Goal: Information Seeking & Learning: Learn about a topic

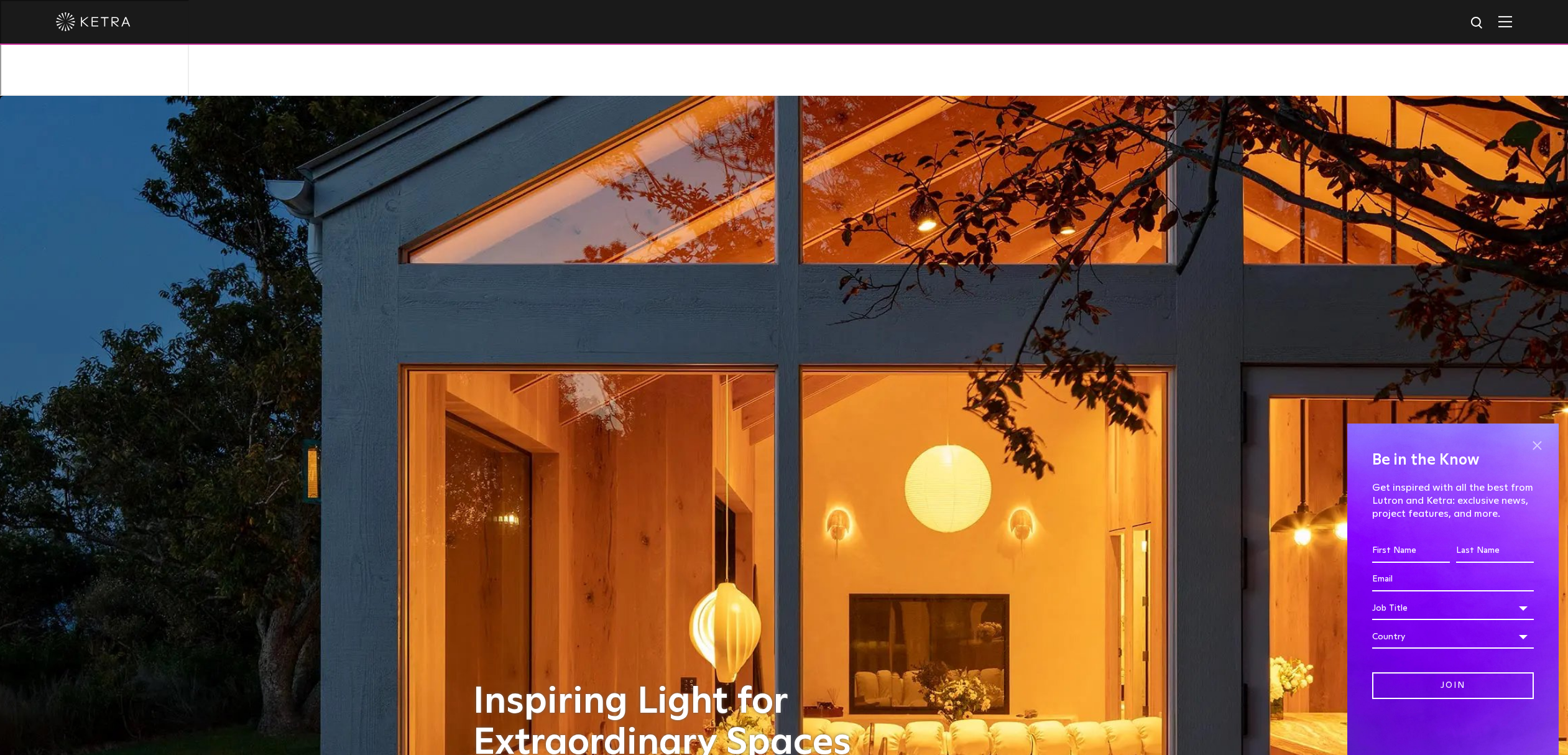
click at [1535, 447] on span at bounding box center [1537, 445] width 19 height 19
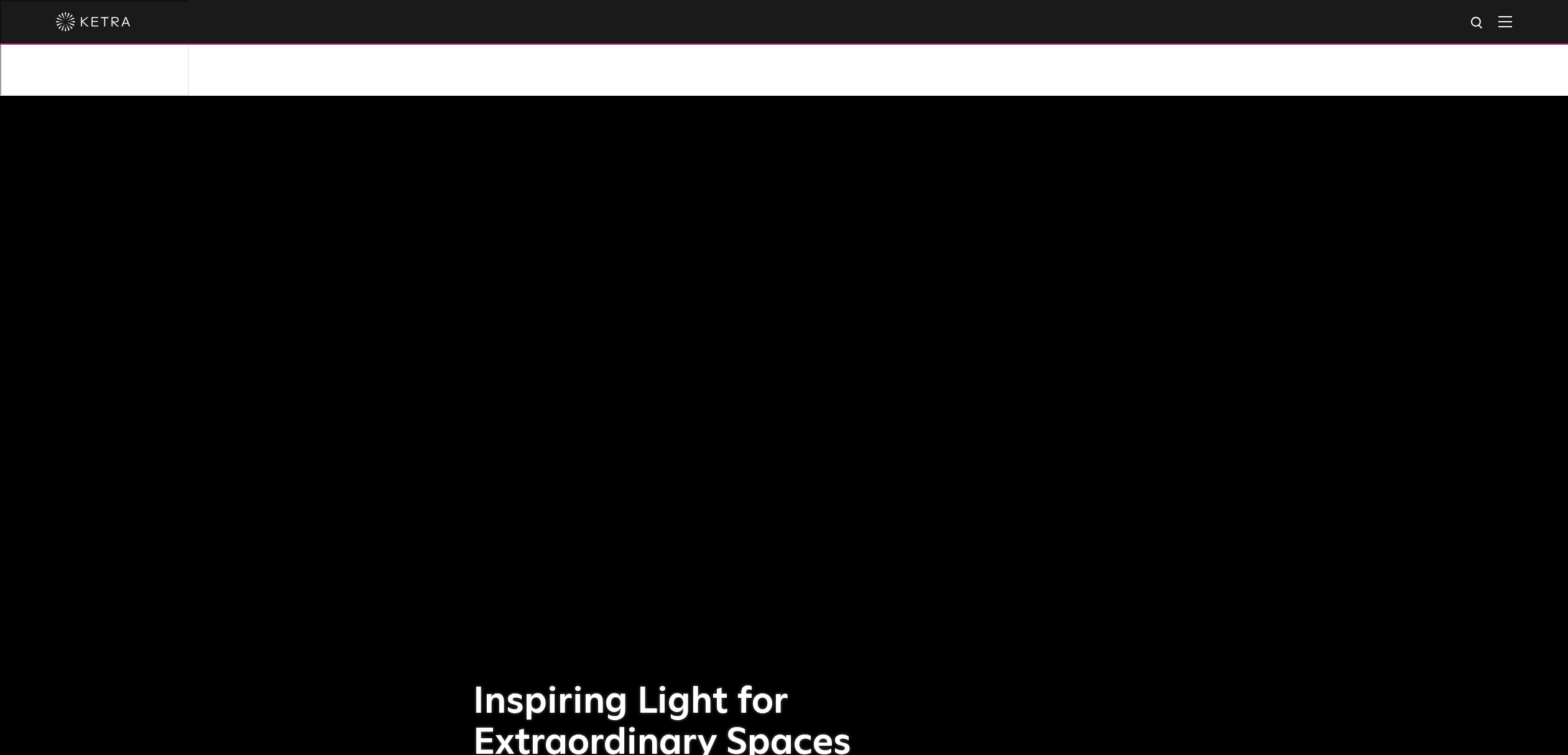
click at [1512, 19] on img at bounding box center [1505, 21] width 14 height 12
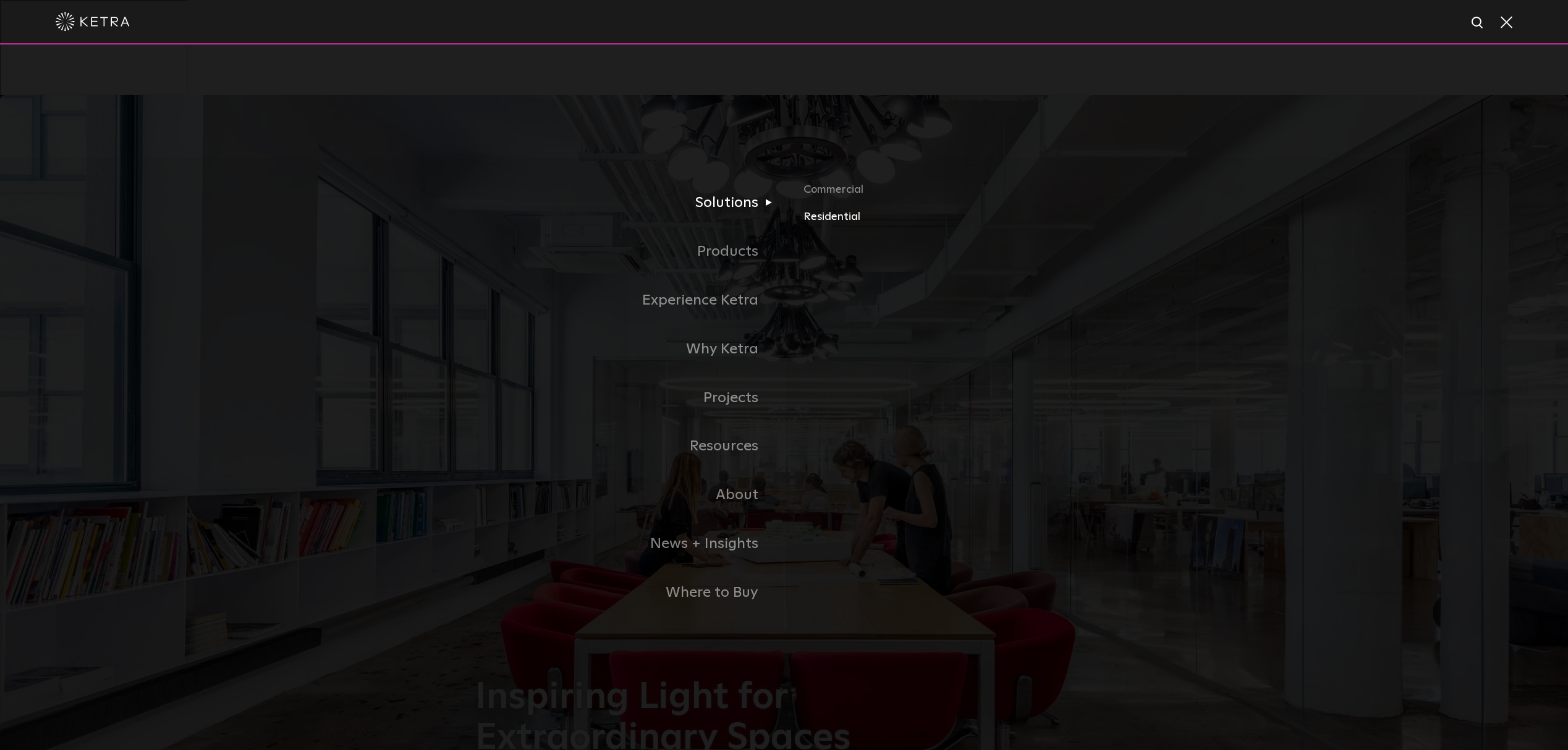
click at [823, 215] on link "Residential" at bounding box center [948, 216] width 289 height 18
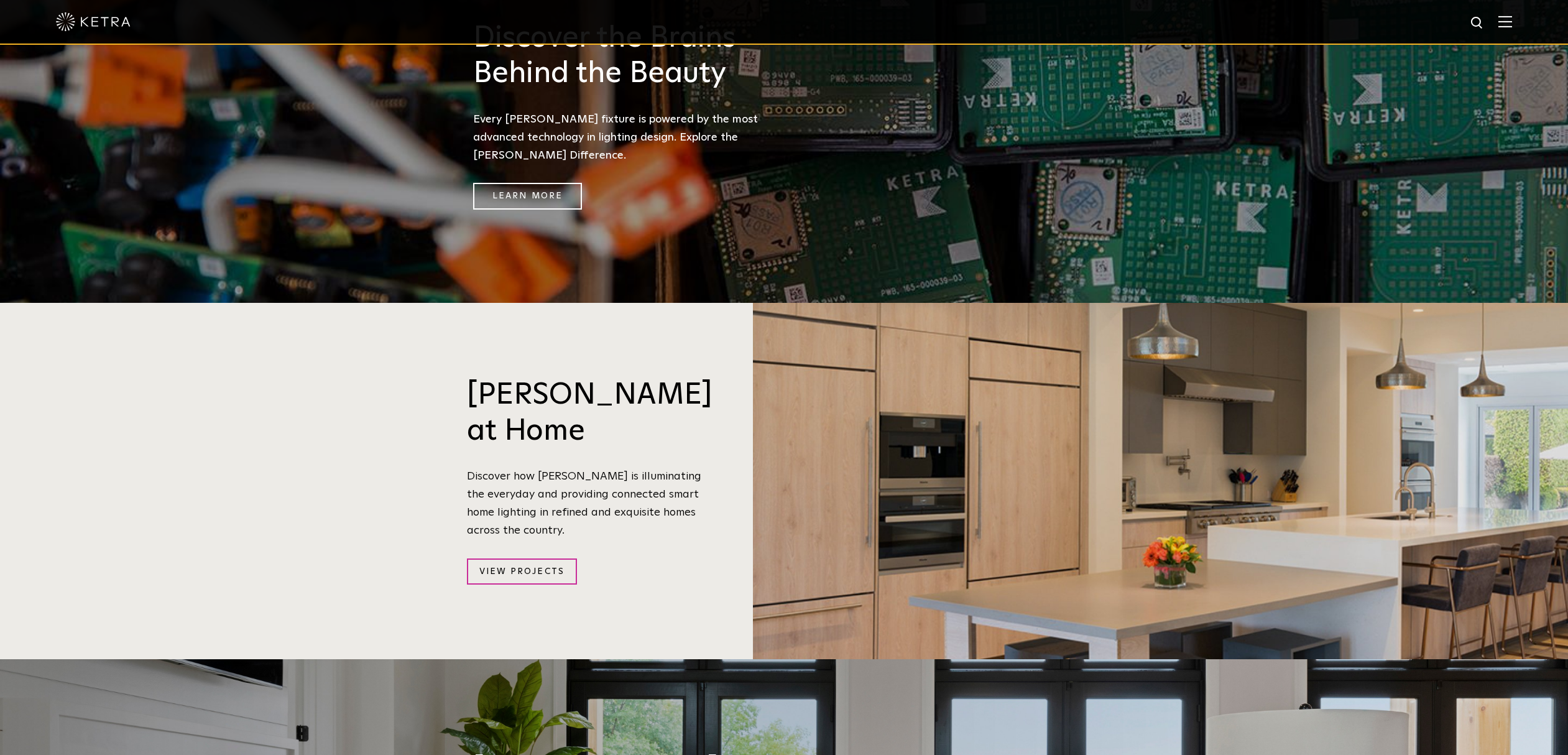
scroll to position [1538, 0]
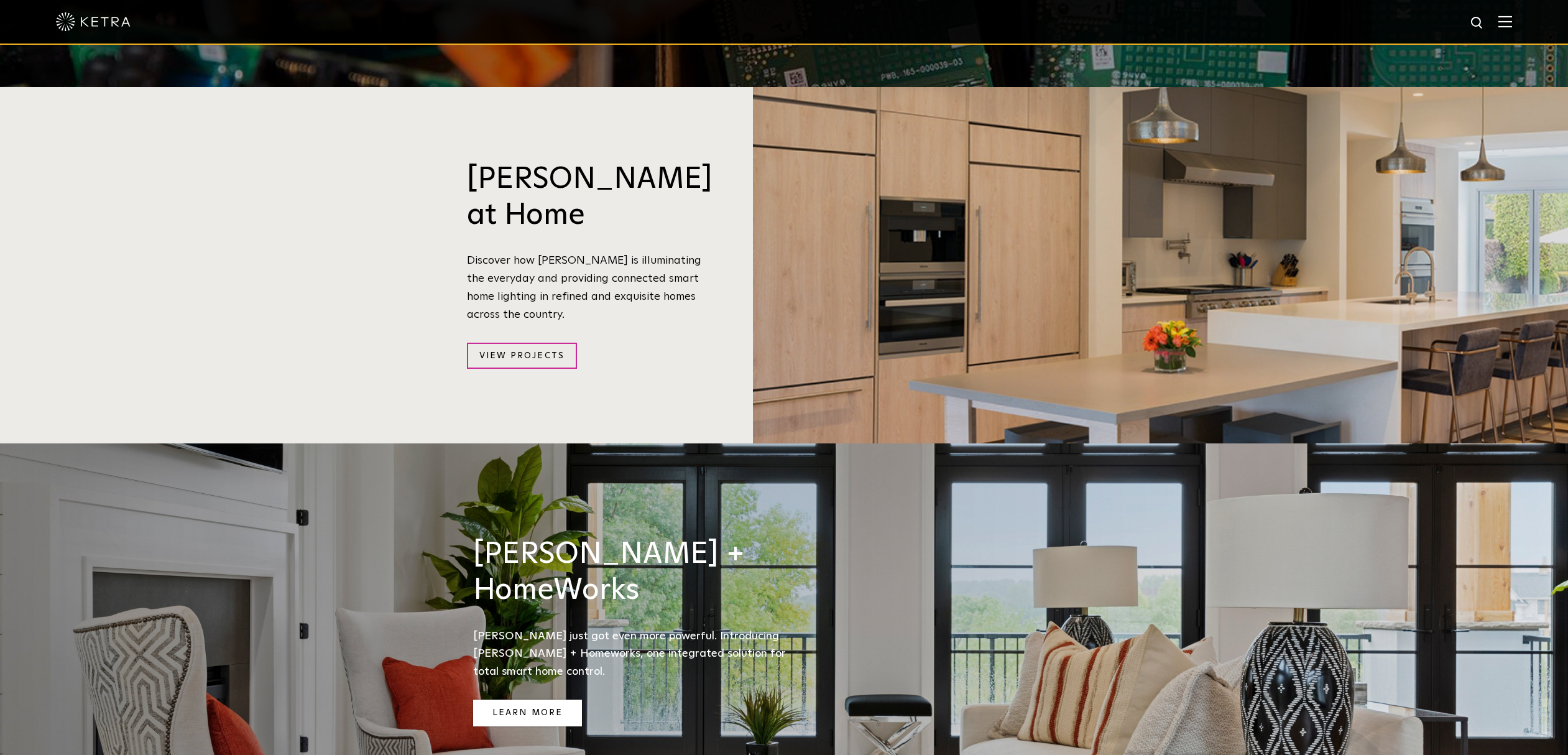
click at [525, 699] on link "Learn More" at bounding box center [527, 713] width 109 height 26
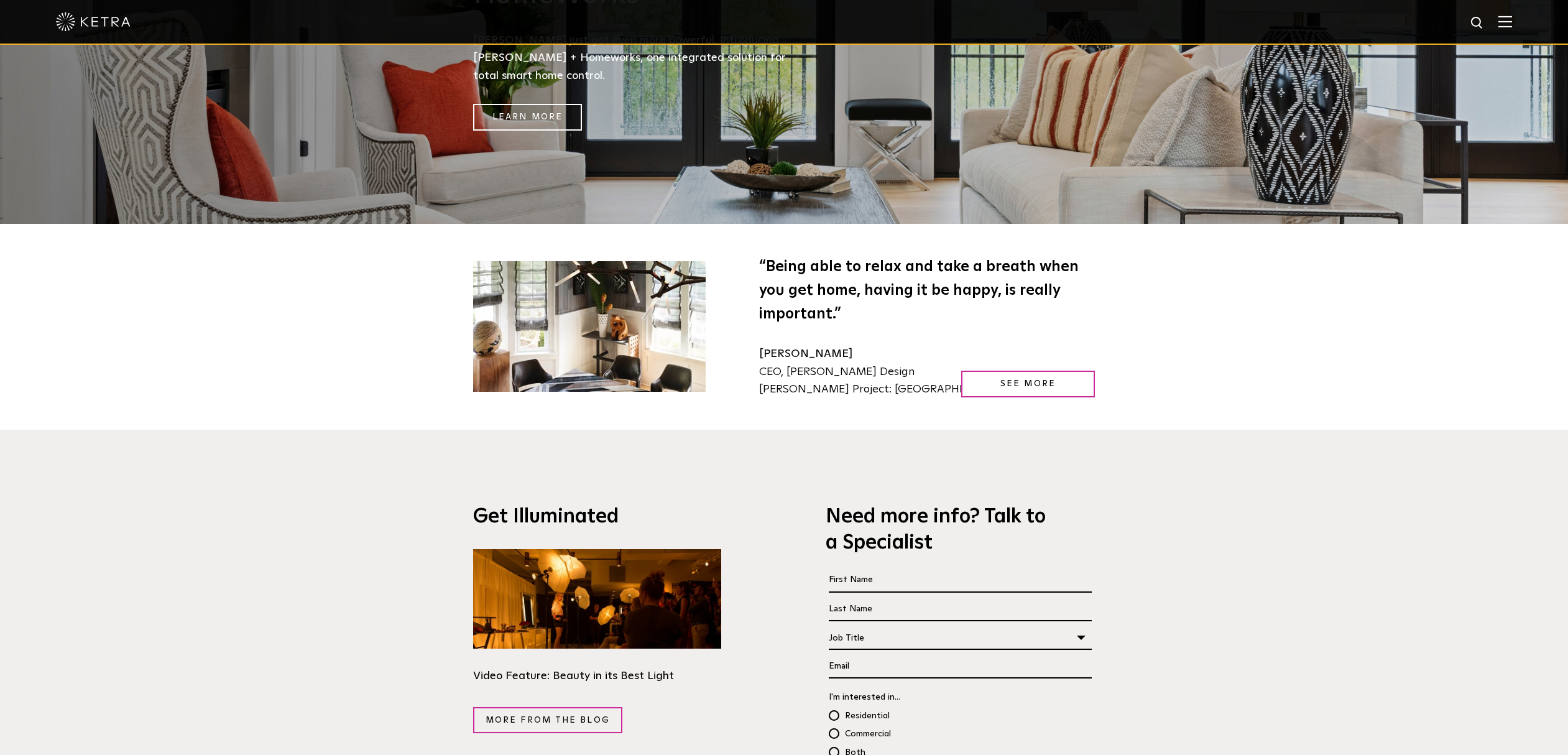
scroll to position [2140, 0]
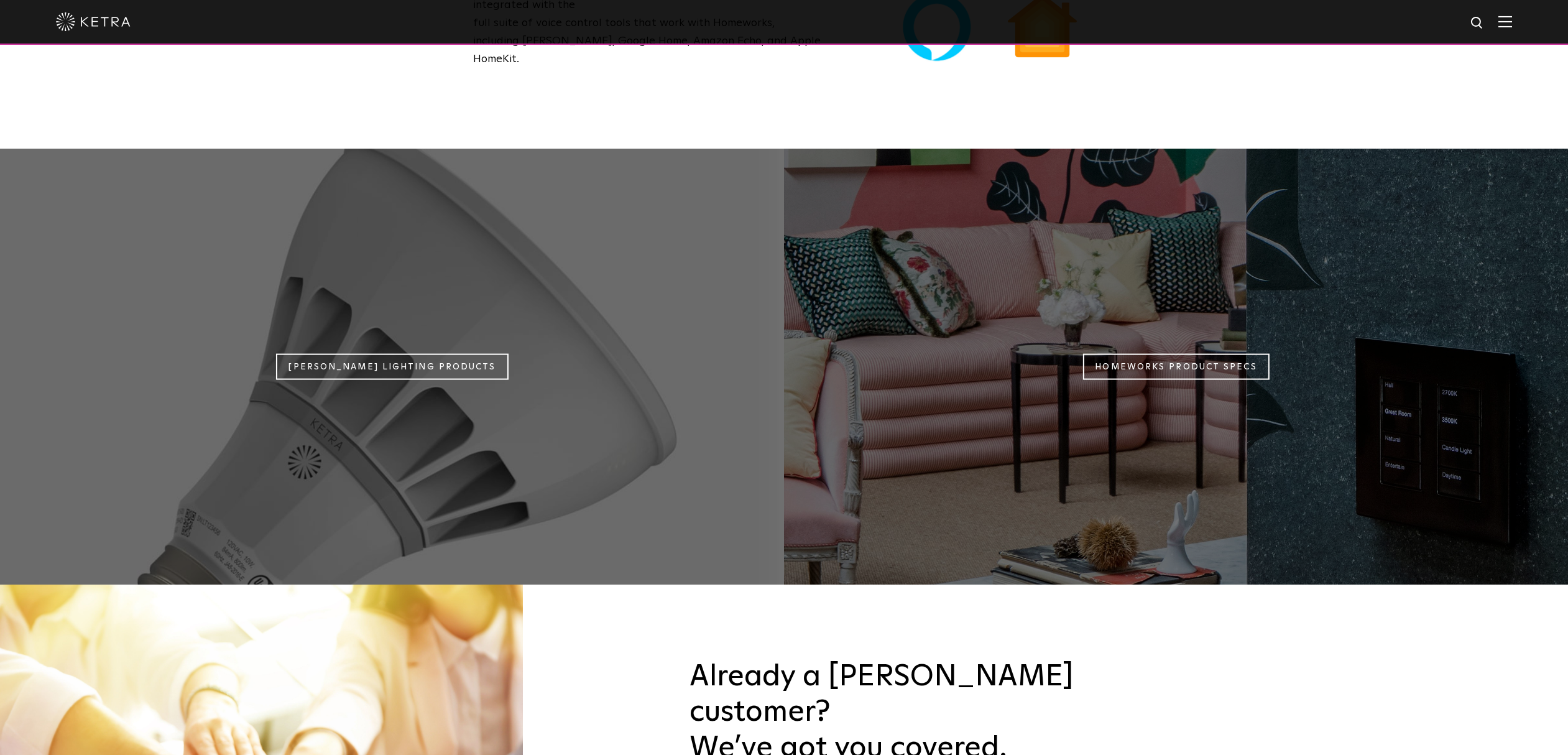
scroll to position [1362, 0]
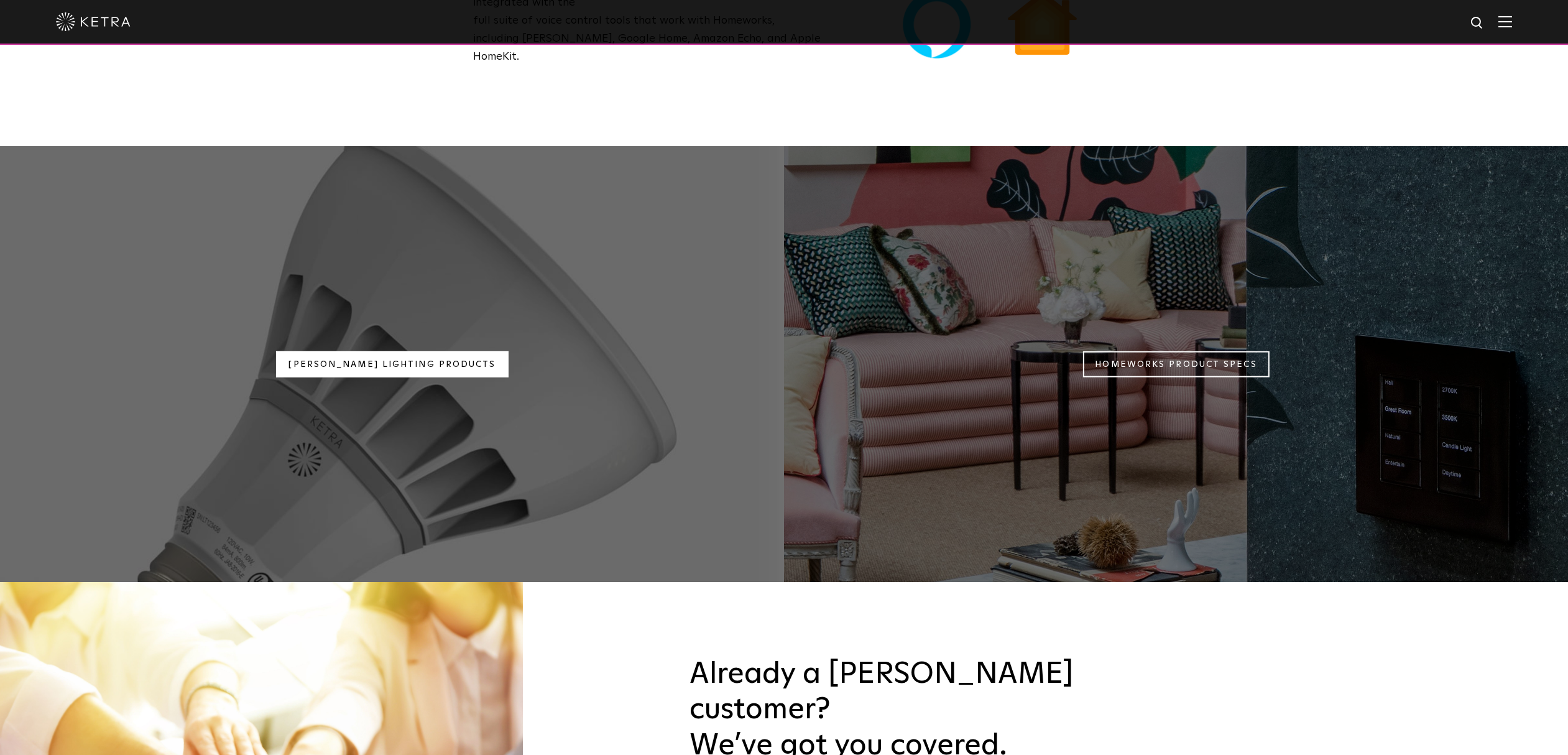
click at [410, 351] on link "Ketra Lighting Products" at bounding box center [392, 364] width 232 height 26
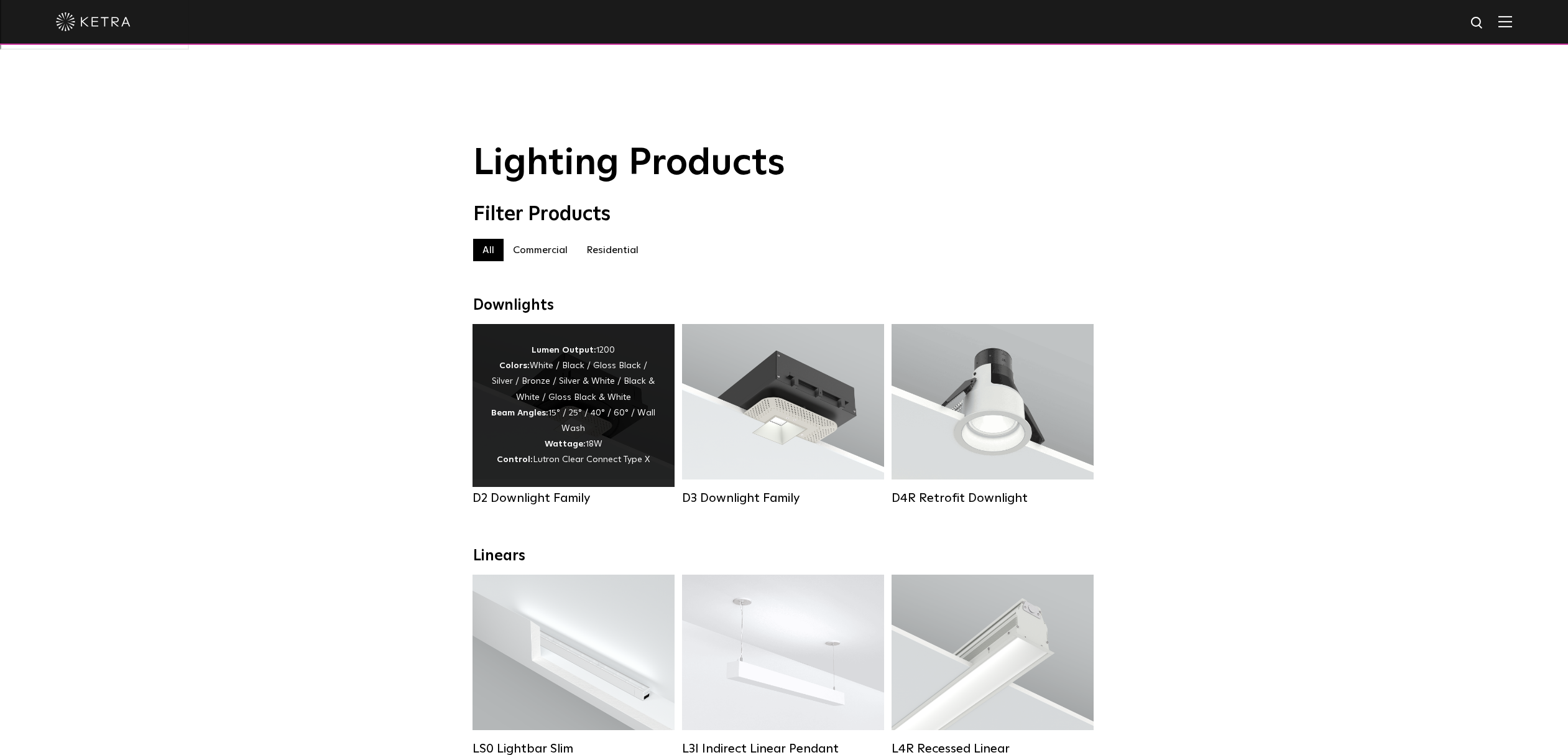
scroll to position [47, 0]
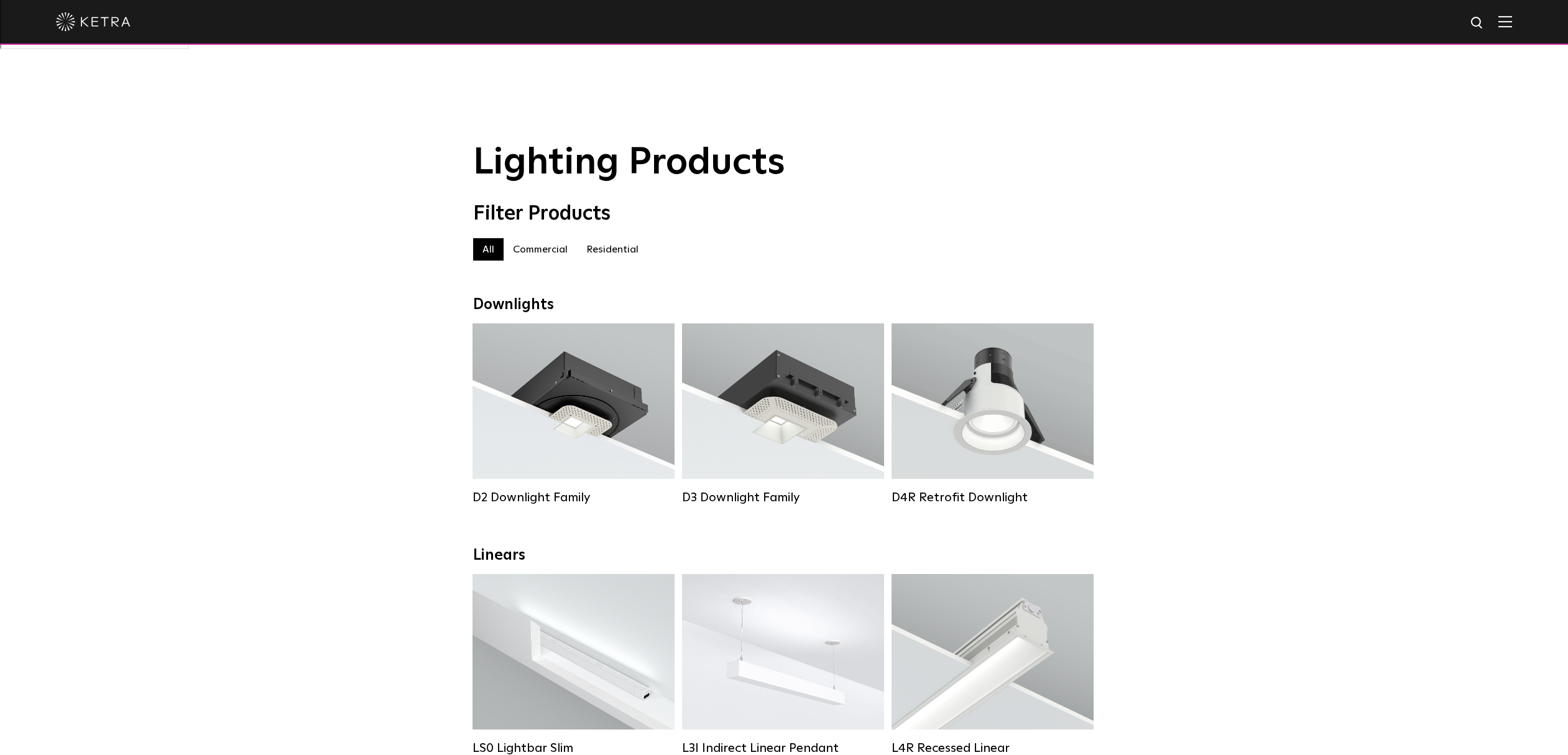
click at [595, 238] on label "Residential" at bounding box center [612, 249] width 71 height 22
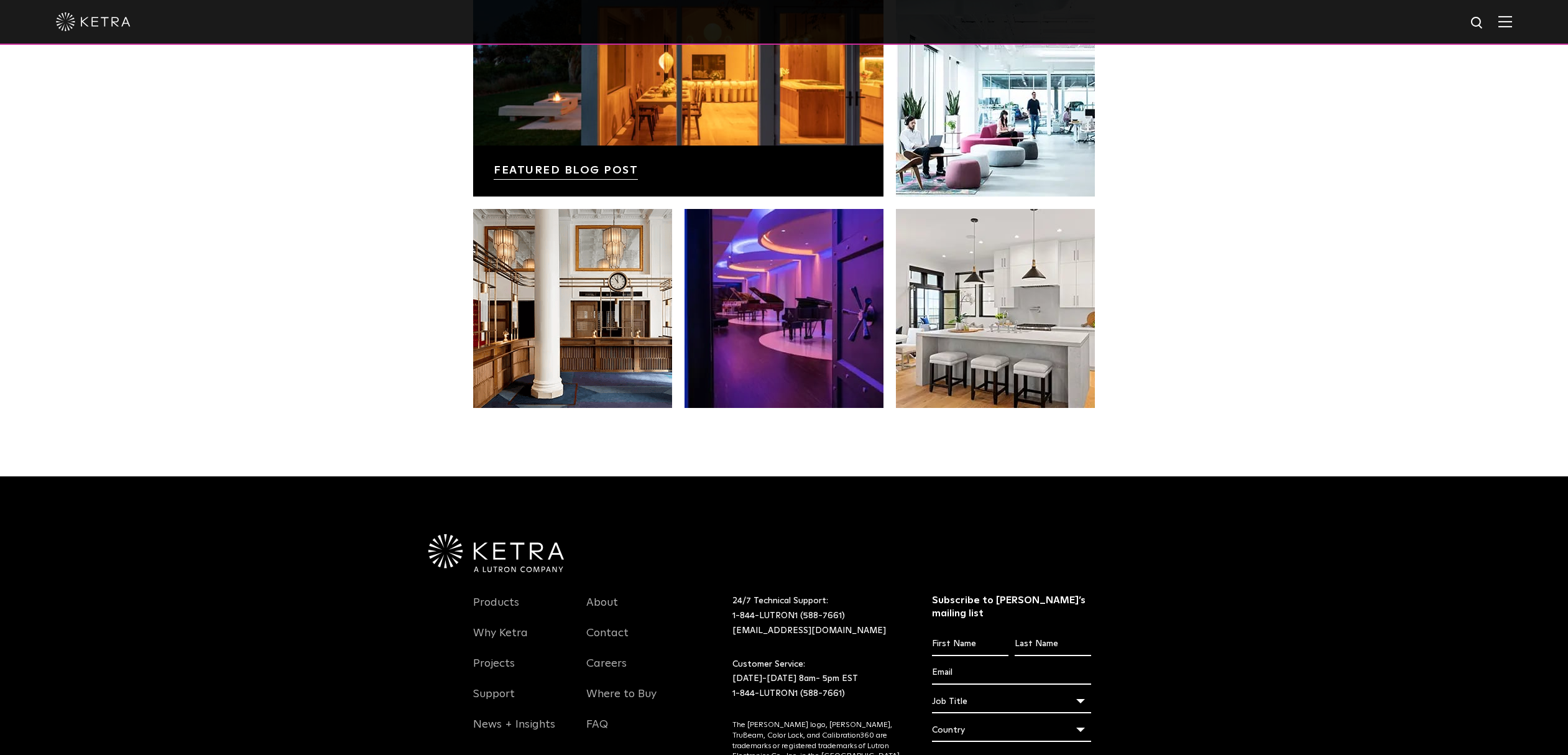
scroll to position [2612, 0]
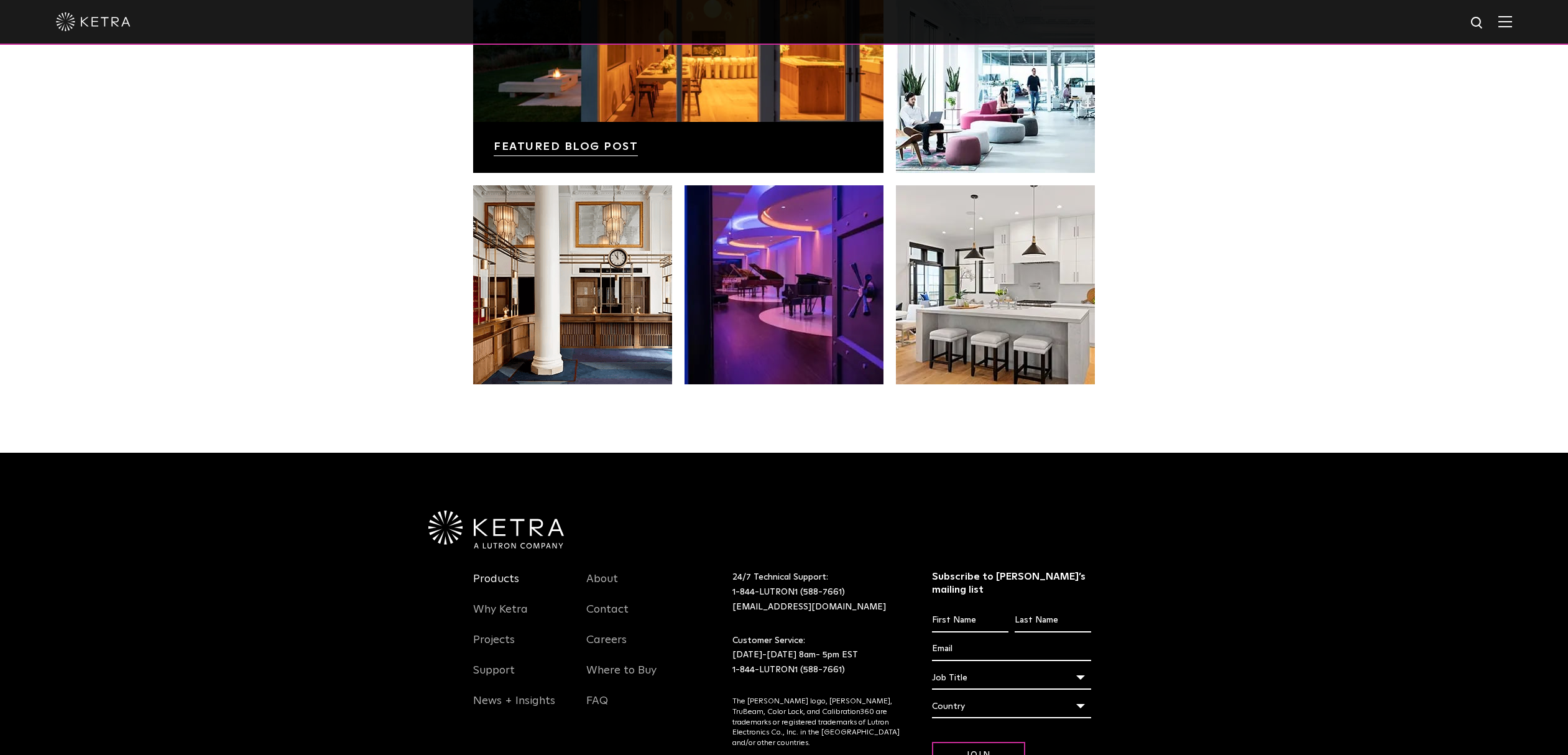
click at [493, 572] on link "Products" at bounding box center [496, 586] width 46 height 29
